Goal: Task Accomplishment & Management: Use online tool/utility

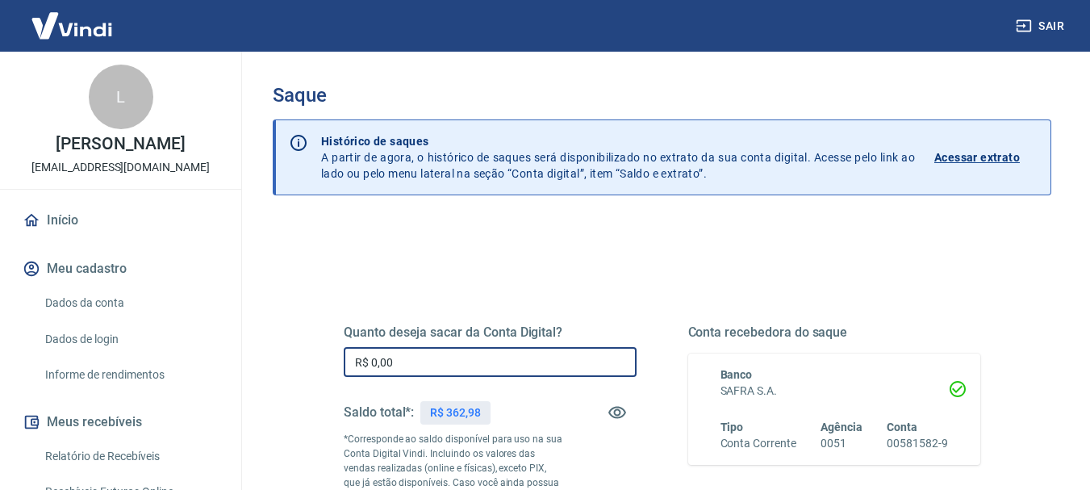
click at [379, 351] on input "R$ 0,00" at bounding box center [490, 362] width 293 height 30
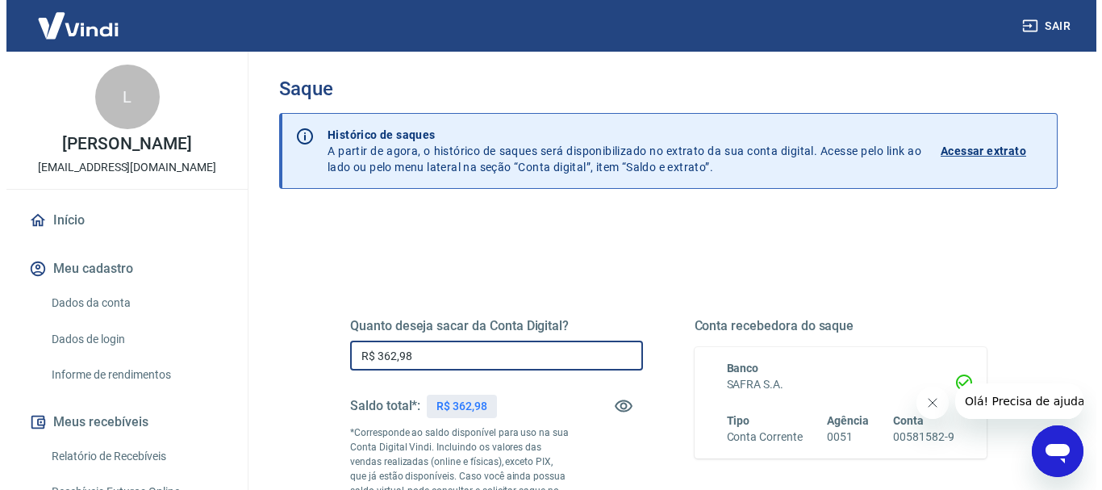
scroll to position [242, 0]
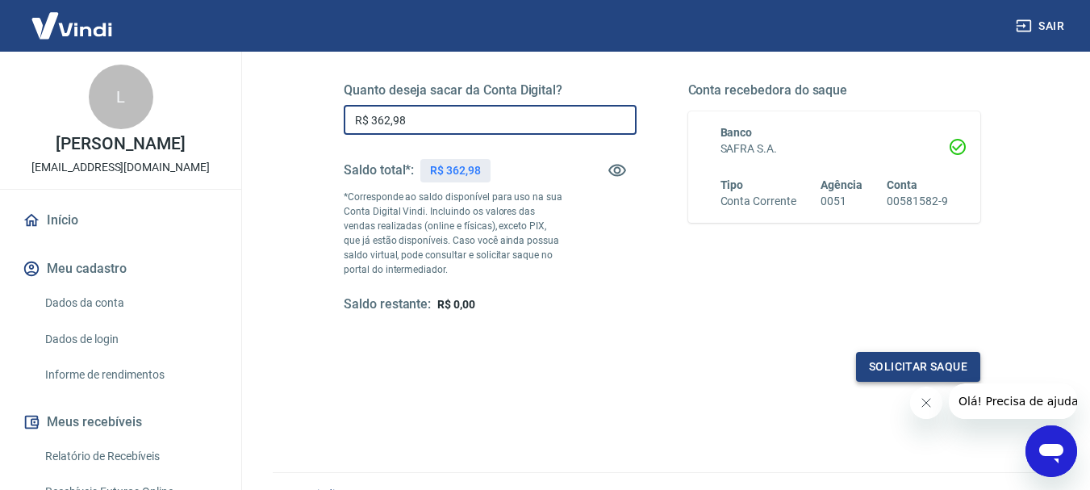
type input "R$ 362,98"
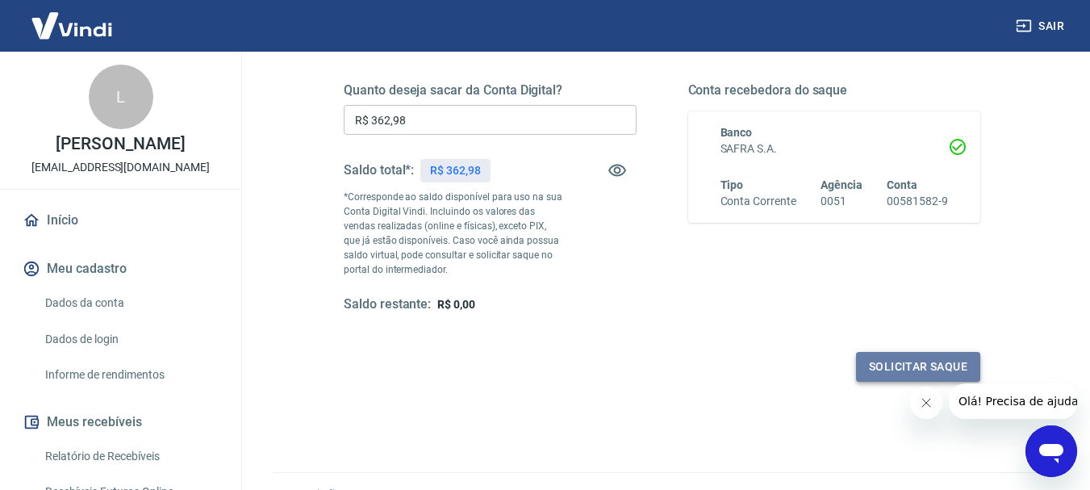
click at [906, 374] on button "Solicitar saque" at bounding box center [918, 367] width 124 height 30
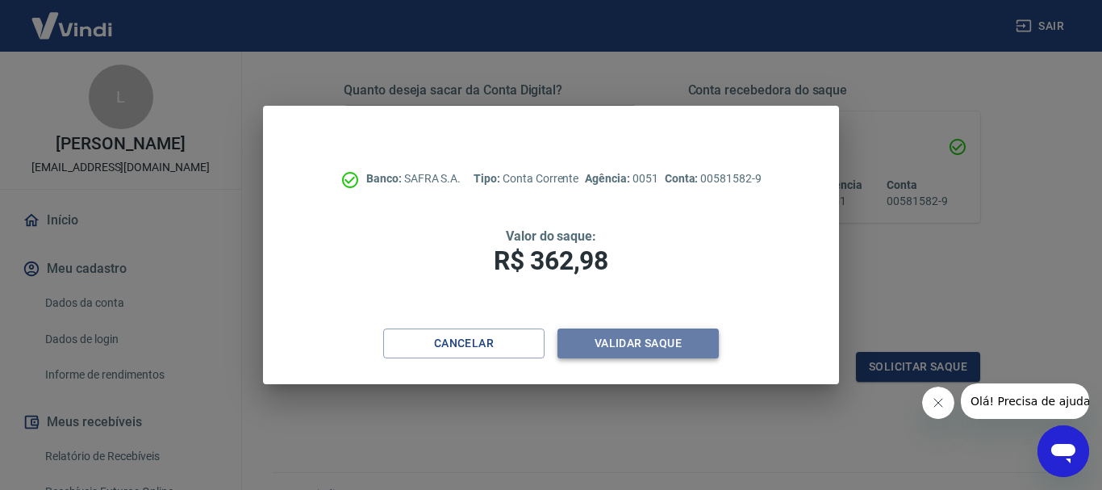
click at [620, 333] on button "Validar saque" at bounding box center [637, 343] width 161 height 30
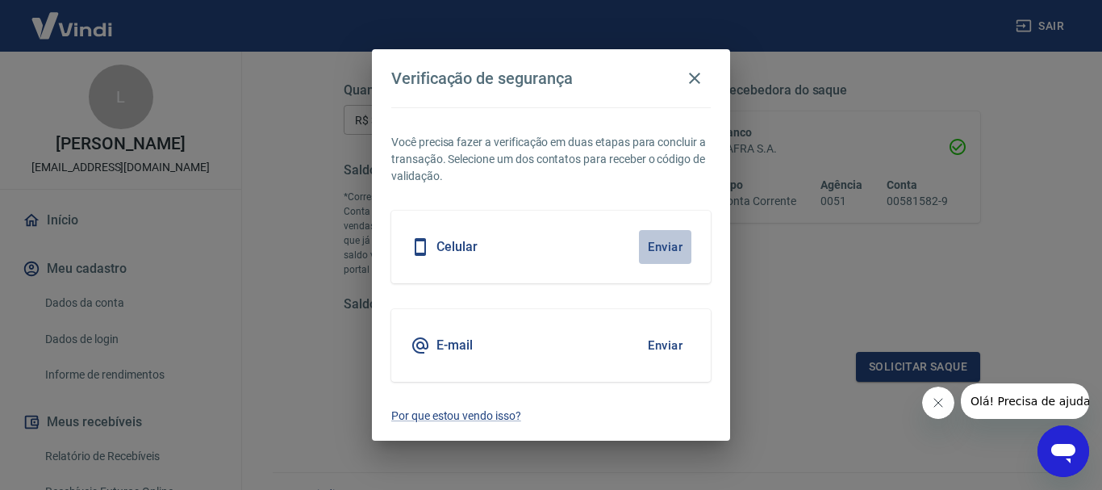
click at [667, 247] on button "Enviar" at bounding box center [665, 247] width 52 height 34
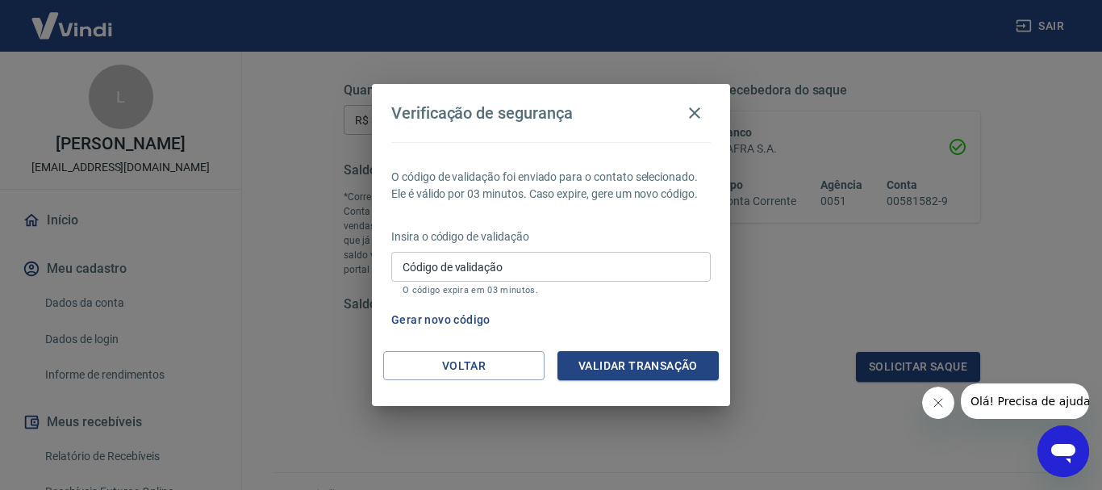
click at [538, 261] on input "Código de validação" at bounding box center [550, 267] width 319 height 30
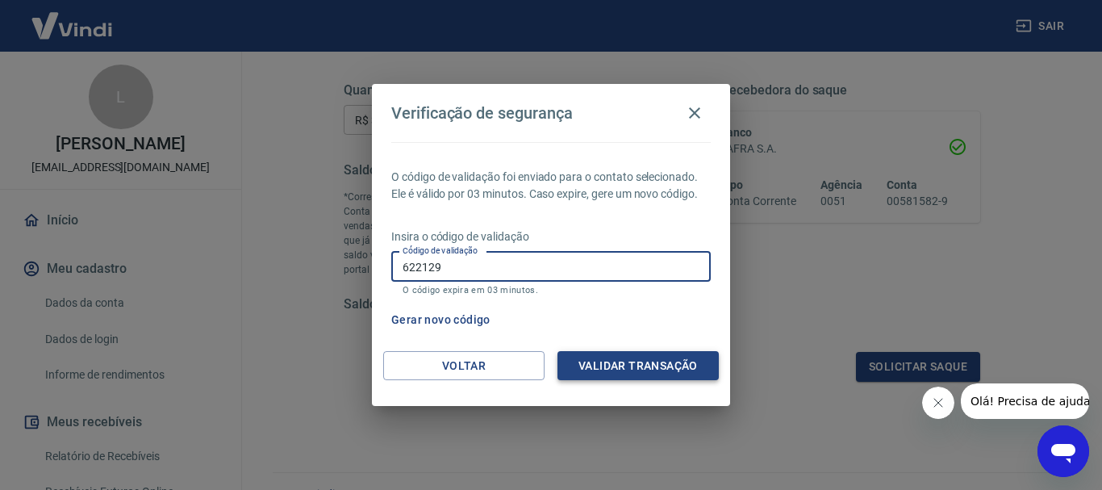
click at [652, 372] on button "Validar transação" at bounding box center [637, 366] width 161 height 30
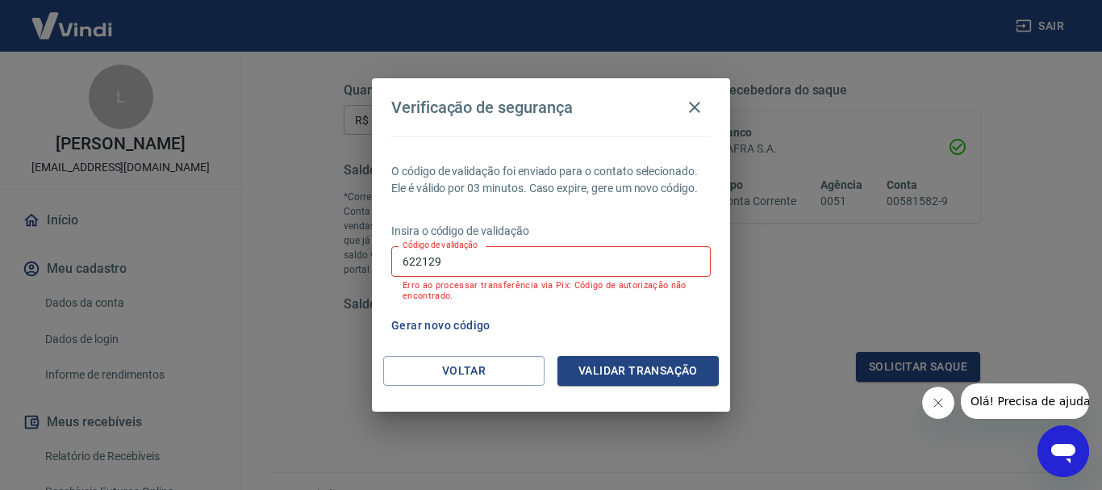
click at [440, 328] on button "Gerar novo código" at bounding box center [441, 326] width 112 height 30
click at [480, 262] on input "622129" at bounding box center [550, 261] width 319 height 30
type input "6"
click at [429, 328] on button "Gerar novo código" at bounding box center [441, 326] width 112 height 30
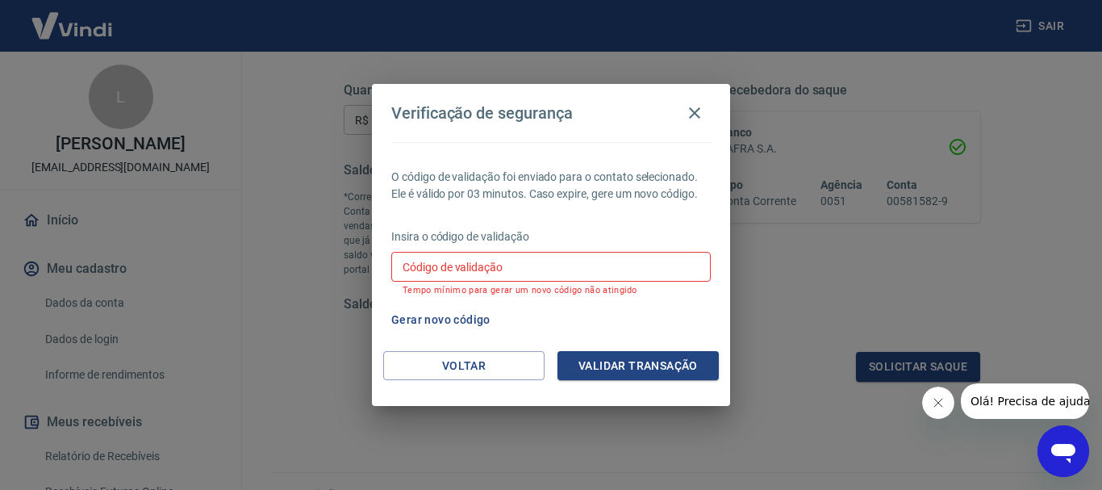
click at [413, 269] on input "Código de validação" at bounding box center [550, 267] width 319 height 30
type input "6"
